Goal: Task Accomplishment & Management: Manage account settings

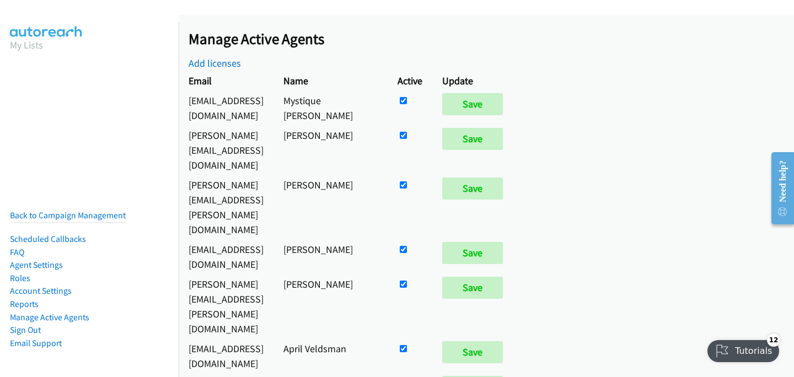
scroll to position [990, 0]
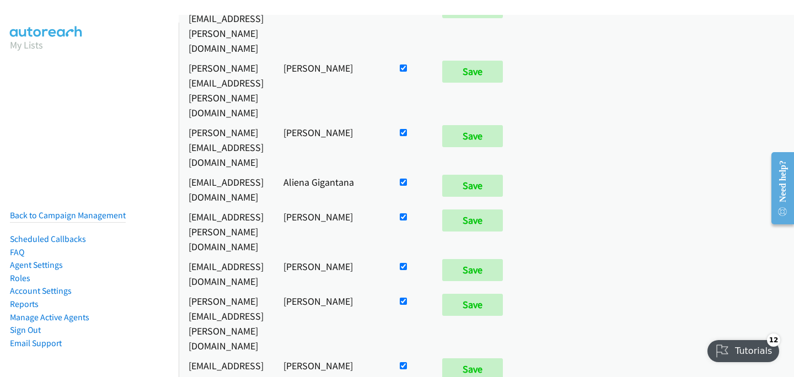
checkbox input "false"
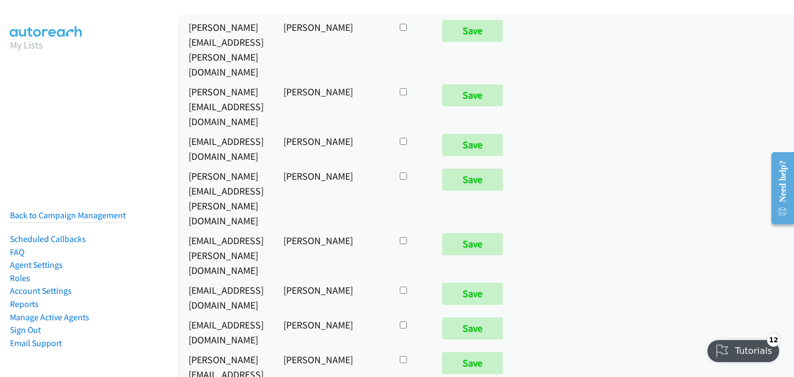
scroll to position [5840, 0]
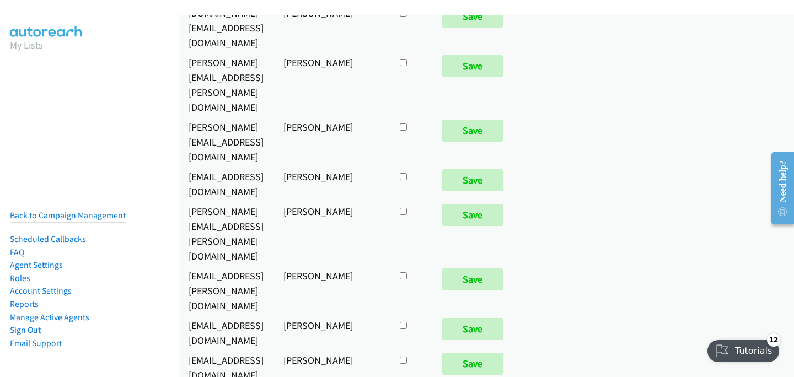
checkbox input "true"
